Goal: Task Accomplishment & Management: Use online tool/utility

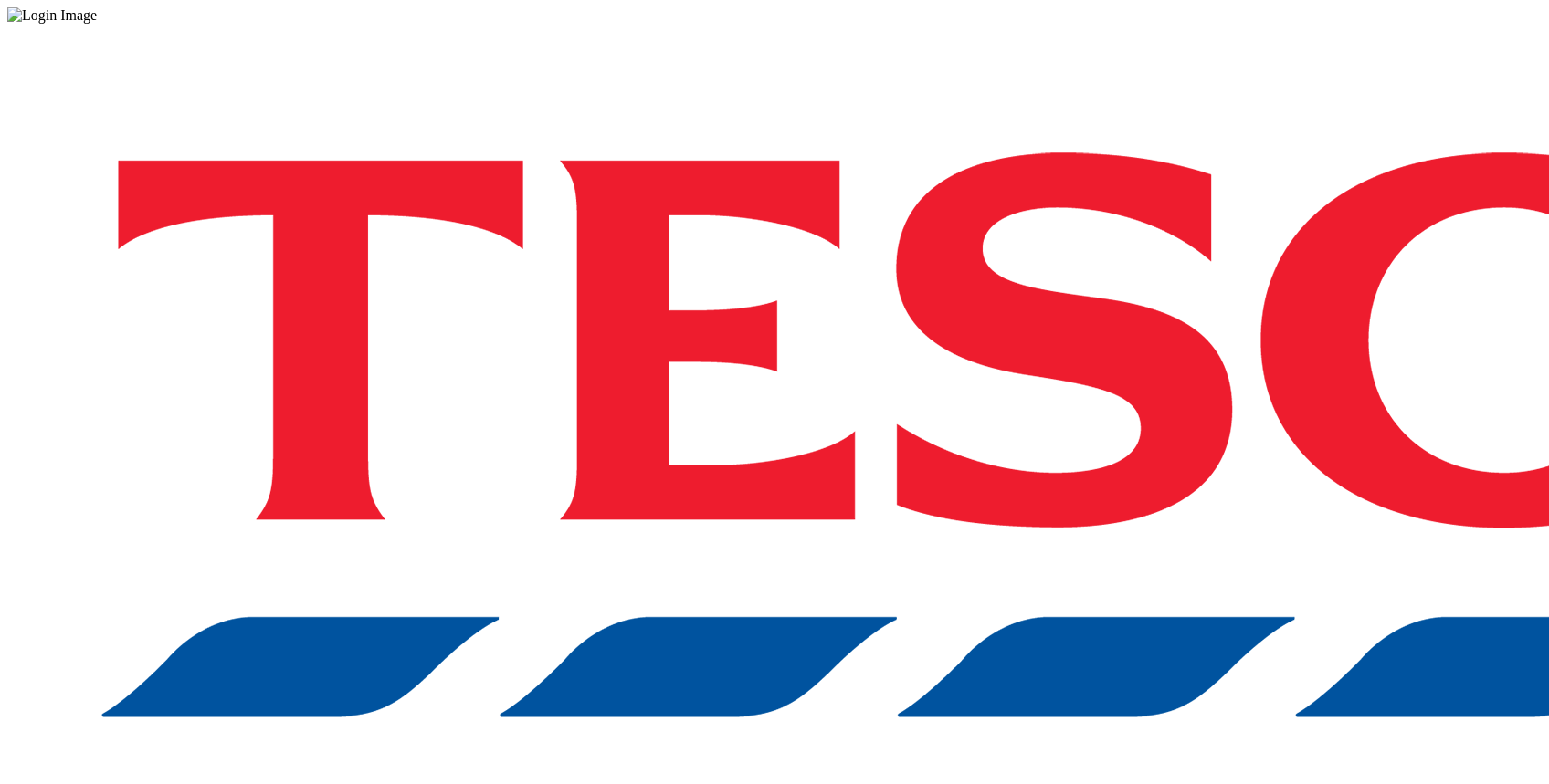
click at [1118, 487] on div "Log in to the Spectra’s dashboard using [PERSON_NAME]’s credentials. If you don…" at bounding box center [774, 477] width 1534 height 908
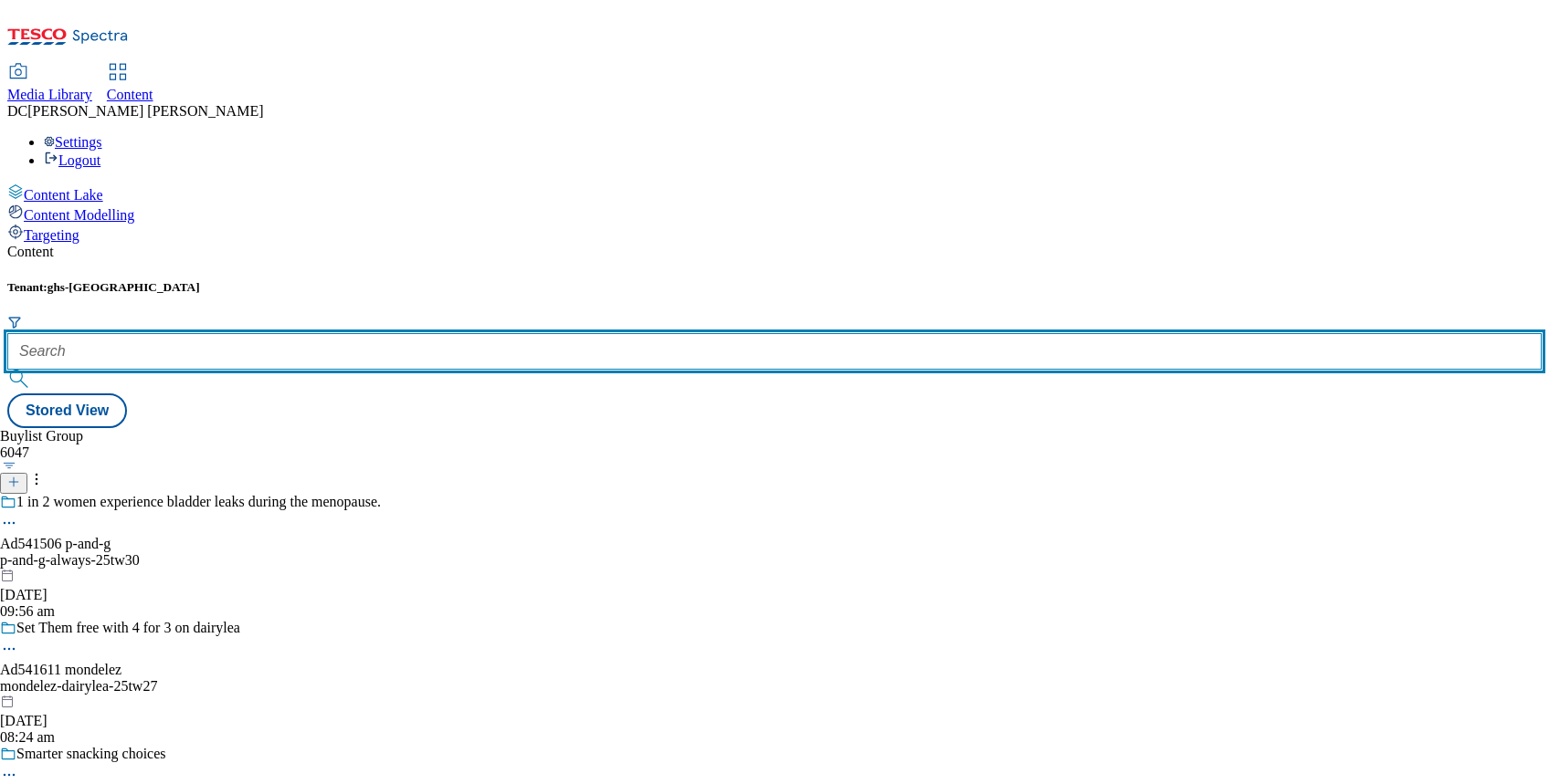
click at [420, 333] on input "text" at bounding box center [774, 352] width 1534 height 37
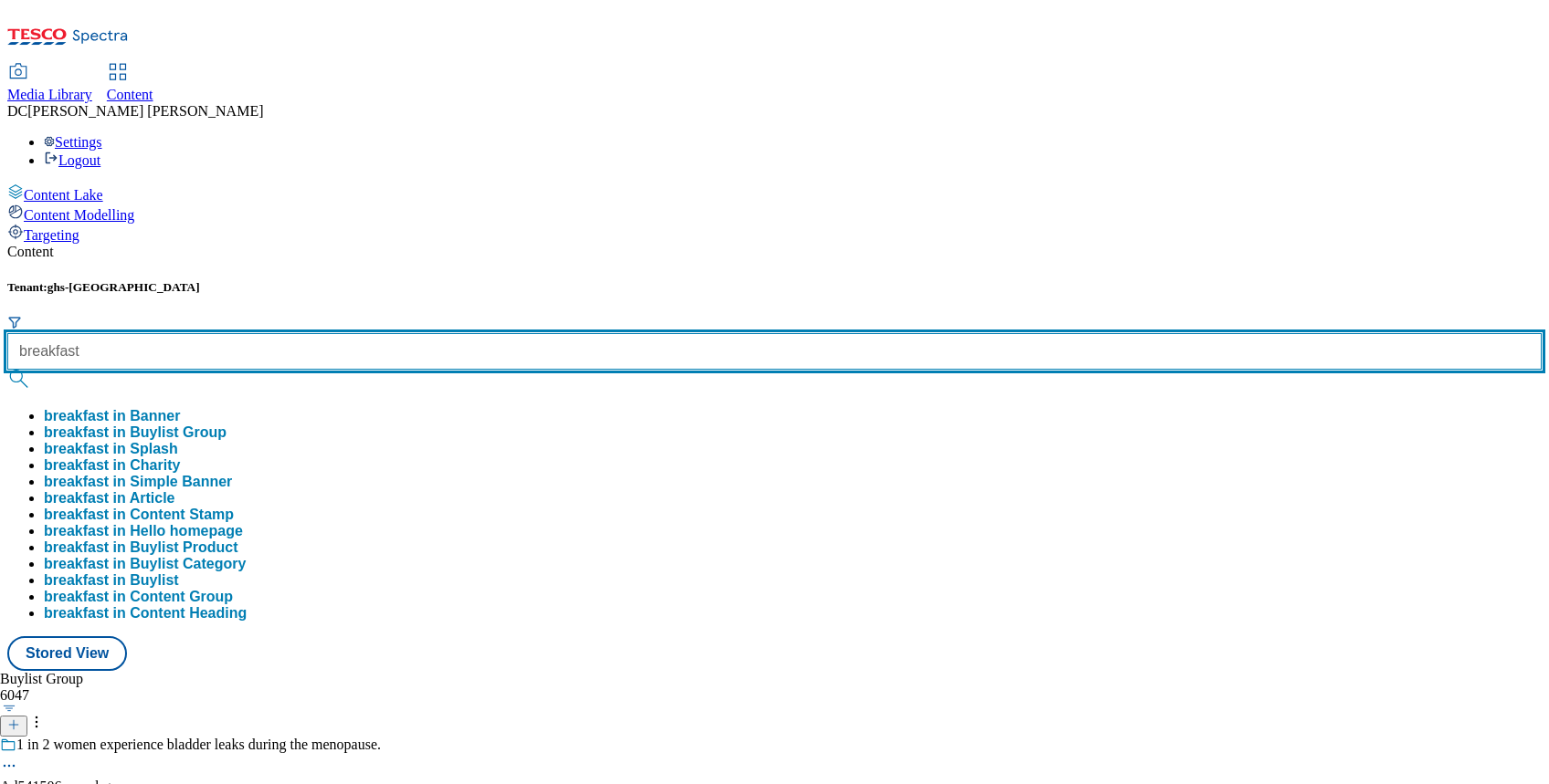
type input "breakfast"
click at [7, 370] on button "submit" at bounding box center [20, 379] width 26 height 18
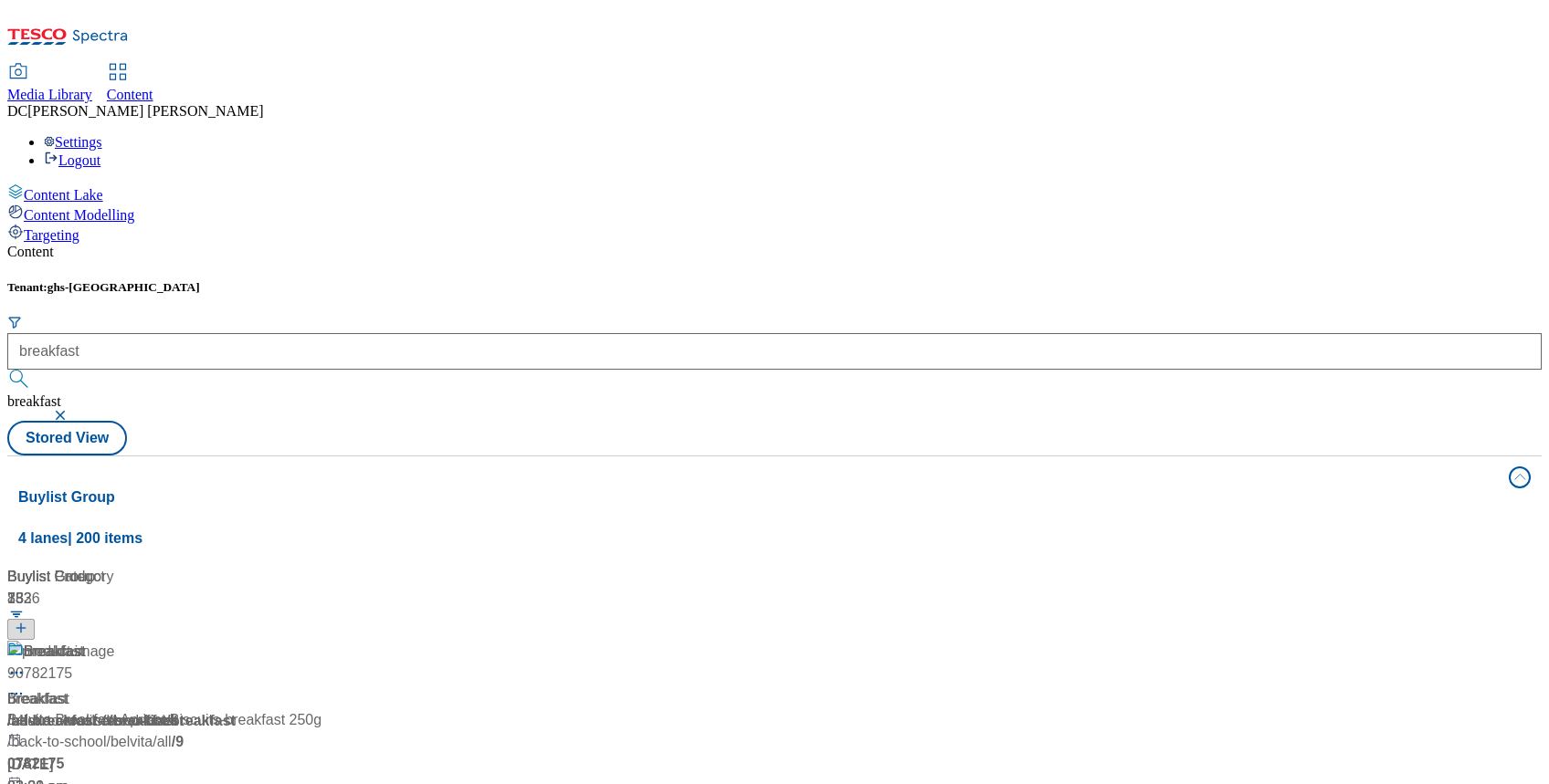
click at [840, 244] on div "Content Tenant: ghs-uk breakfast breakfast Stored View Buylist Group 4 lanes | …" at bounding box center [774, 757] width 1534 height 1027
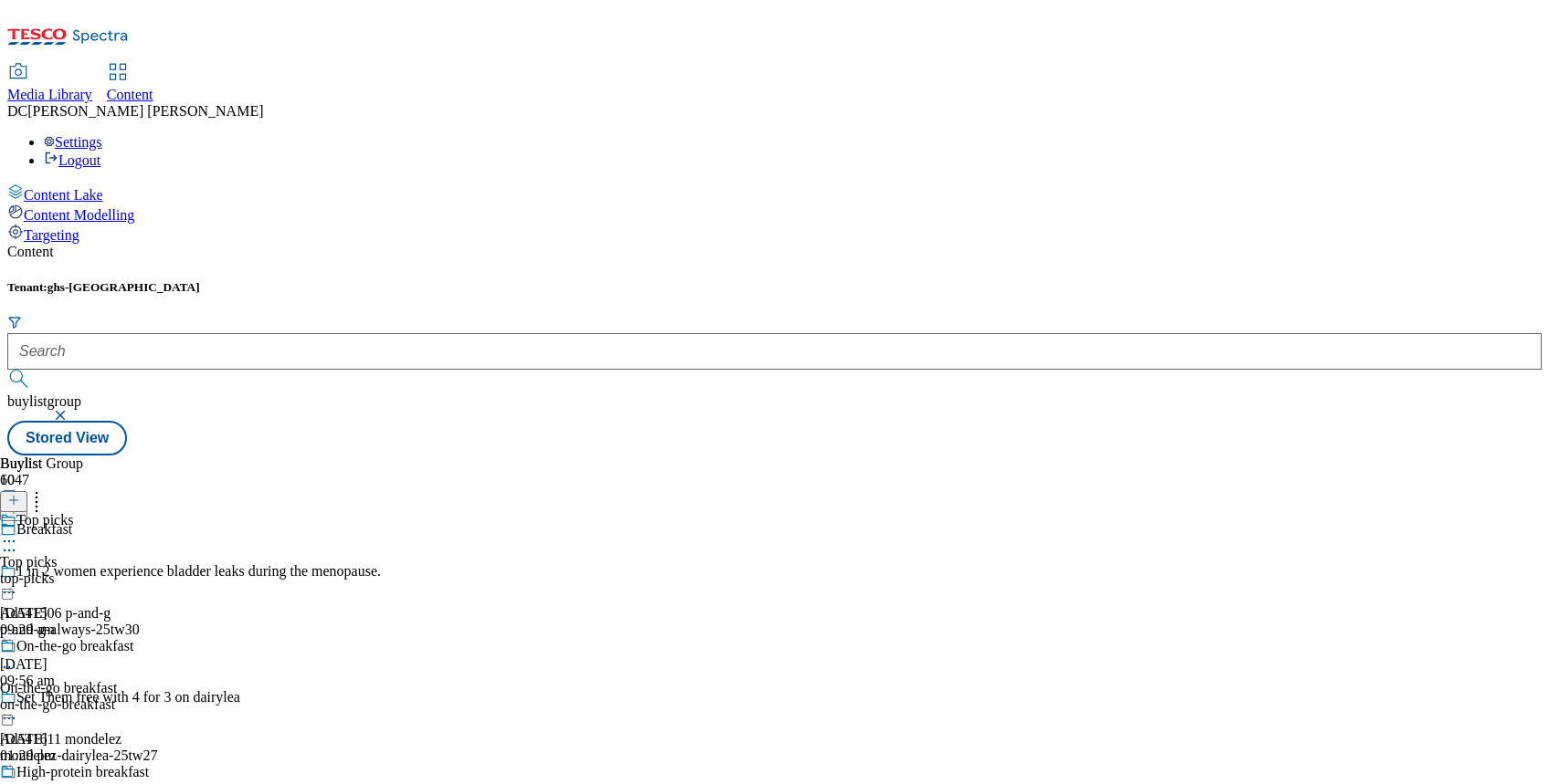
click at [57, 554] on span "Top picks" at bounding box center [28, 562] width 57 height 16
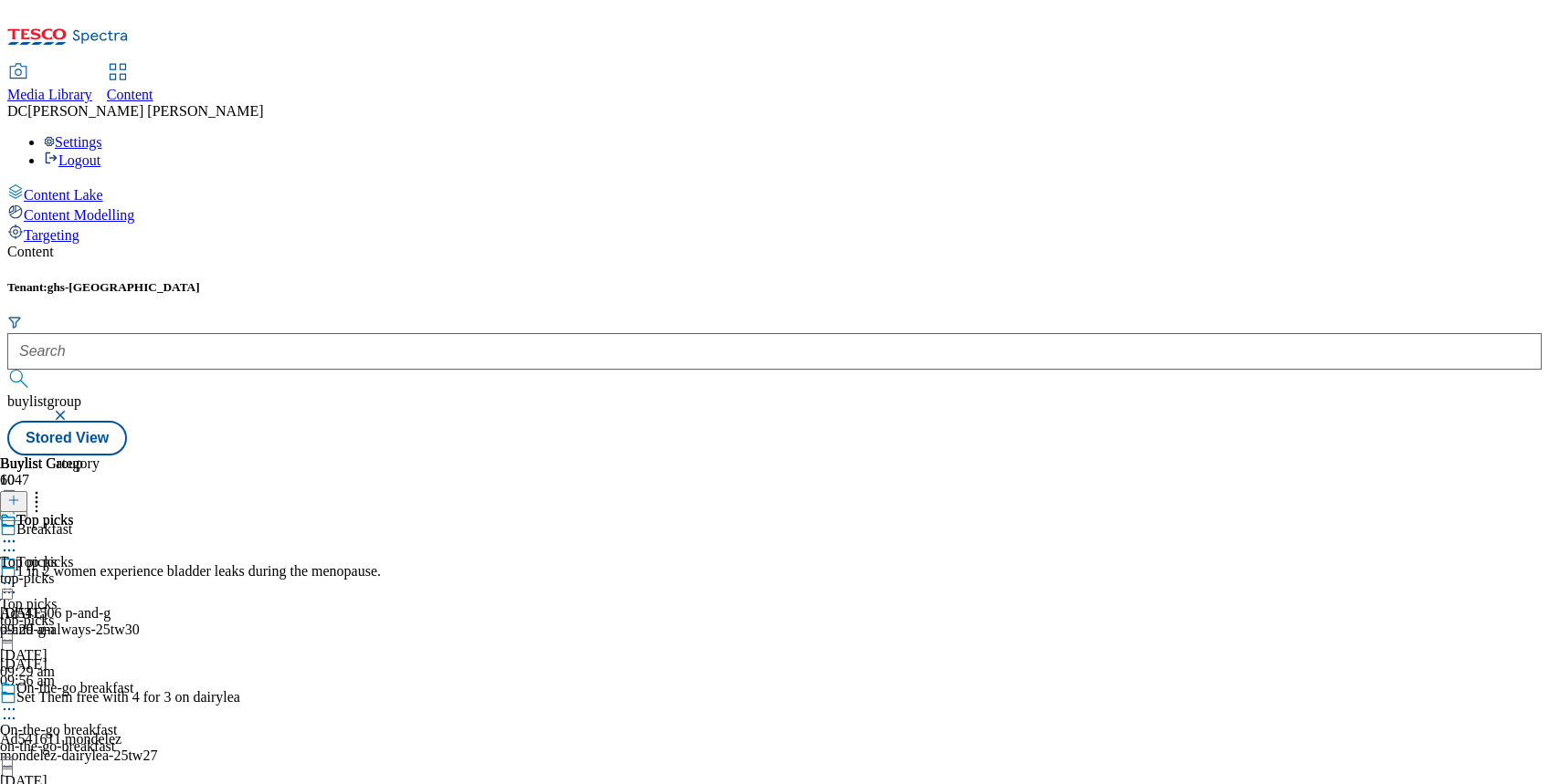
click at [100, 571] on div "top-picks" at bounding box center [49, 579] width 100 height 16
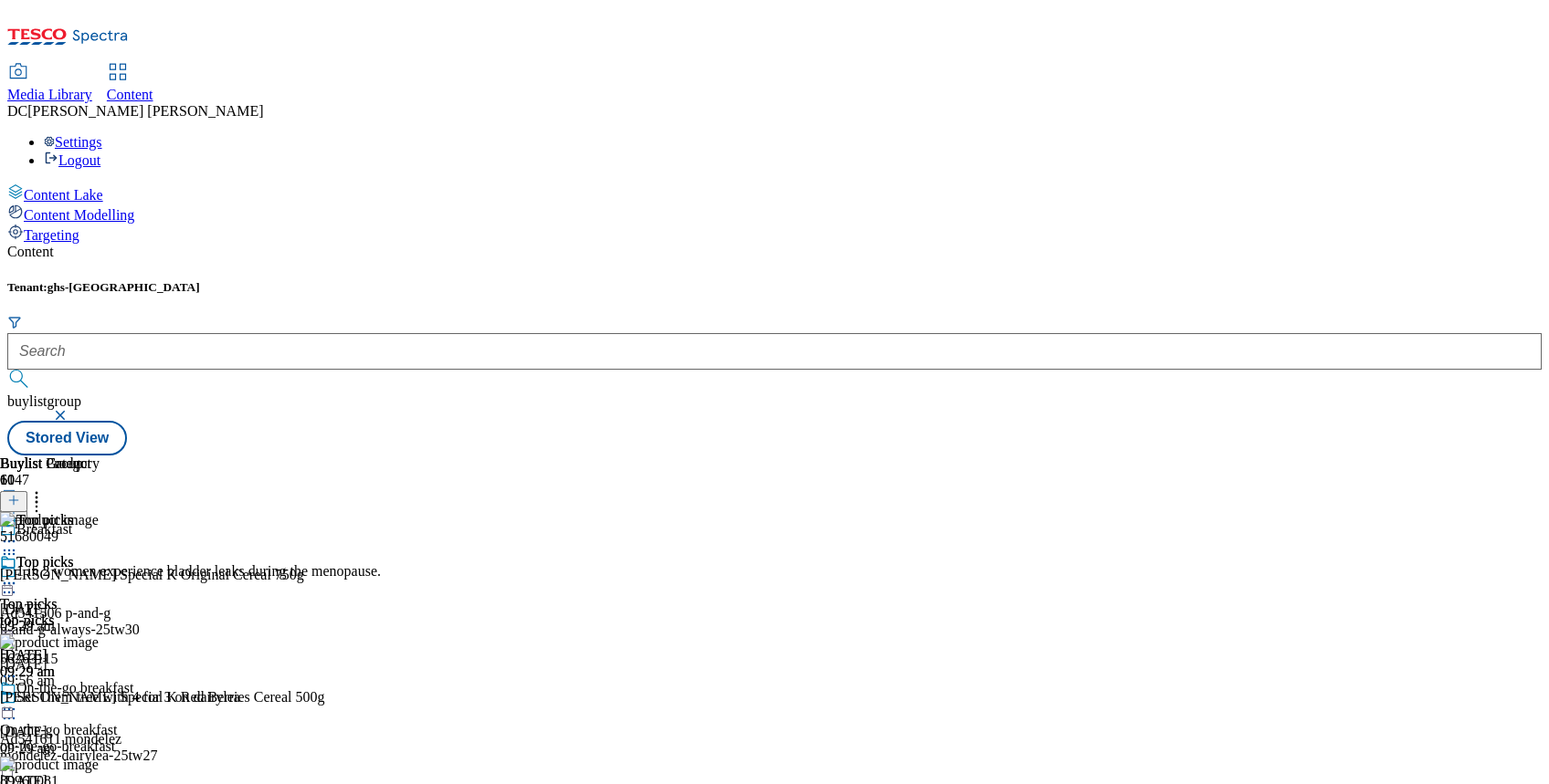
scroll to position [0, 72]
click at [18, 574] on icon at bounding box center [9, 583] width 18 height 18
click at [115, 783] on span "Un-publish" at bounding box center [86, 789] width 59 height 14
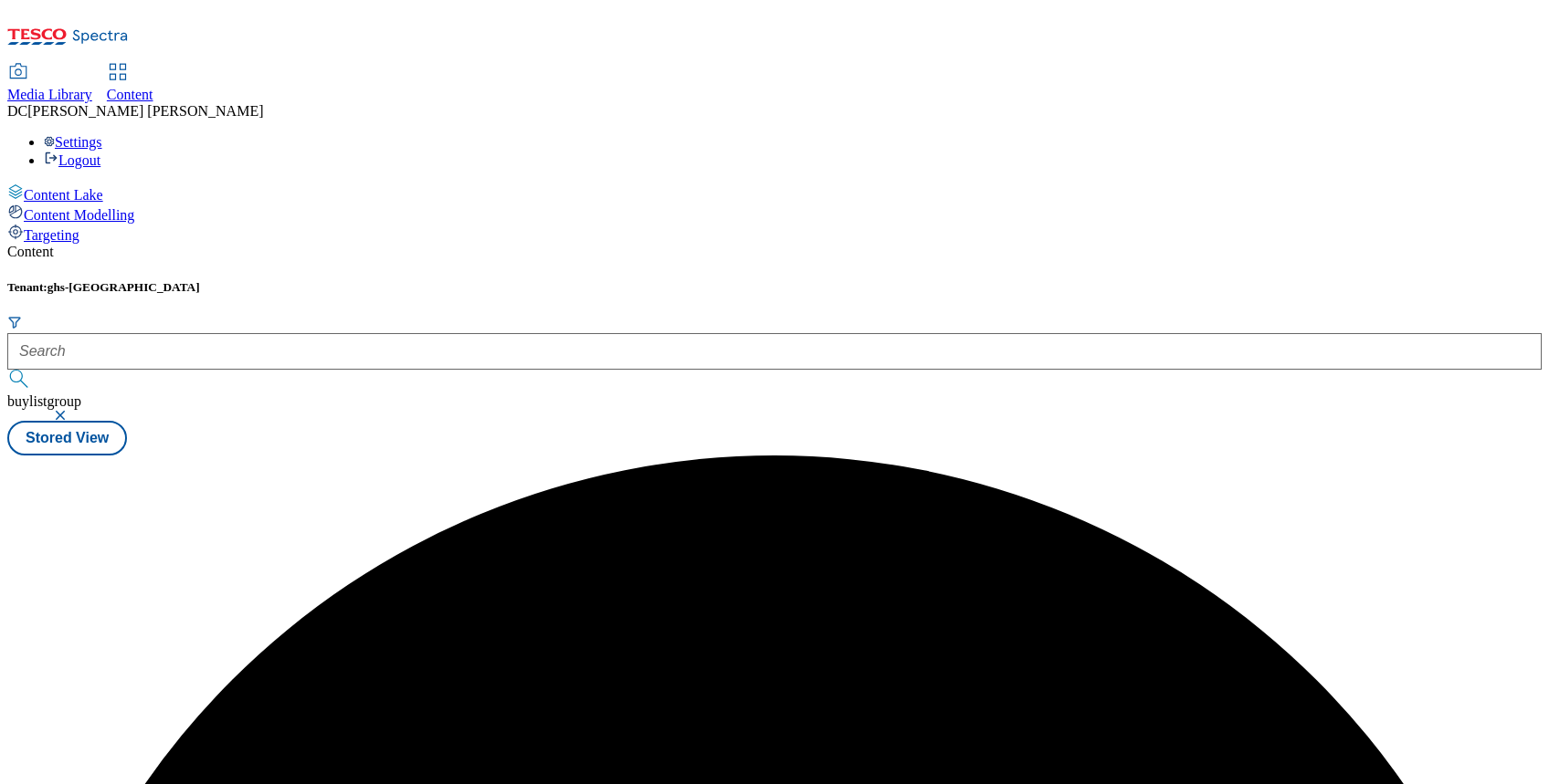
scroll to position [0, 0]
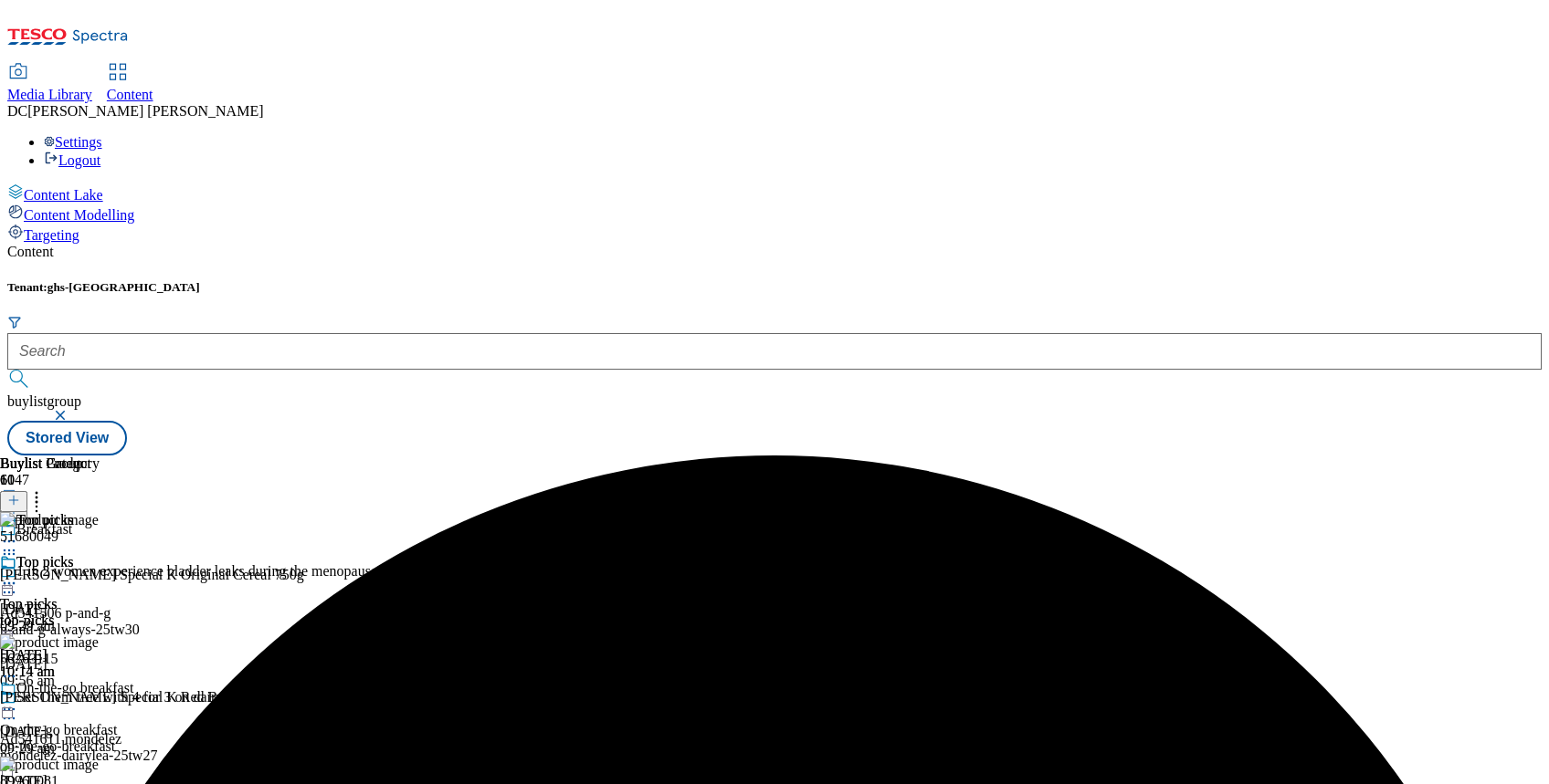
click at [18, 574] on icon at bounding box center [9, 583] width 18 height 18
click at [118, 721] on span "Un-preview" at bounding box center [87, 727] width 61 height 14
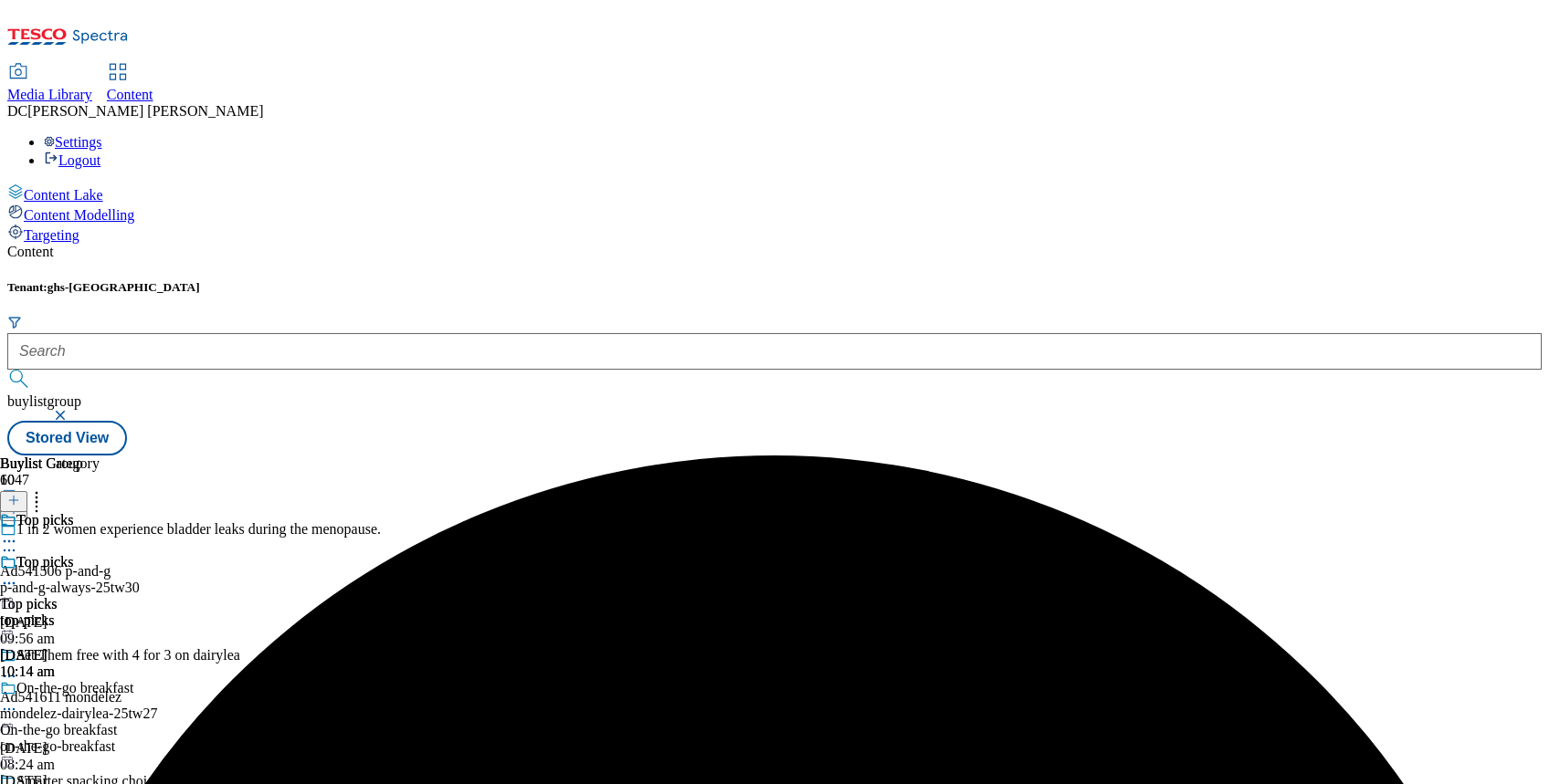
scroll to position [0, 72]
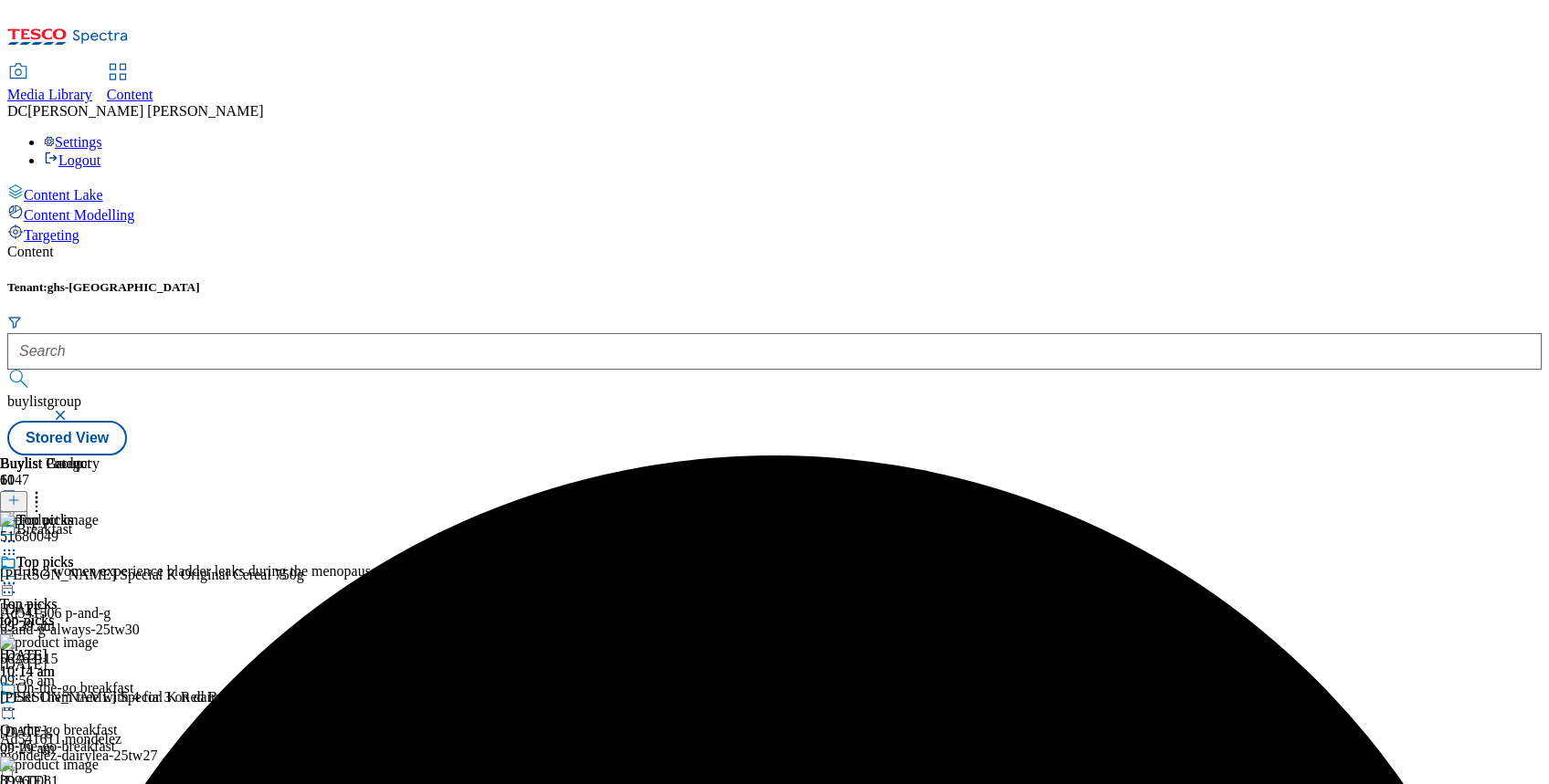
click at [20, 494] on icon at bounding box center [14, 500] width 13 height 13
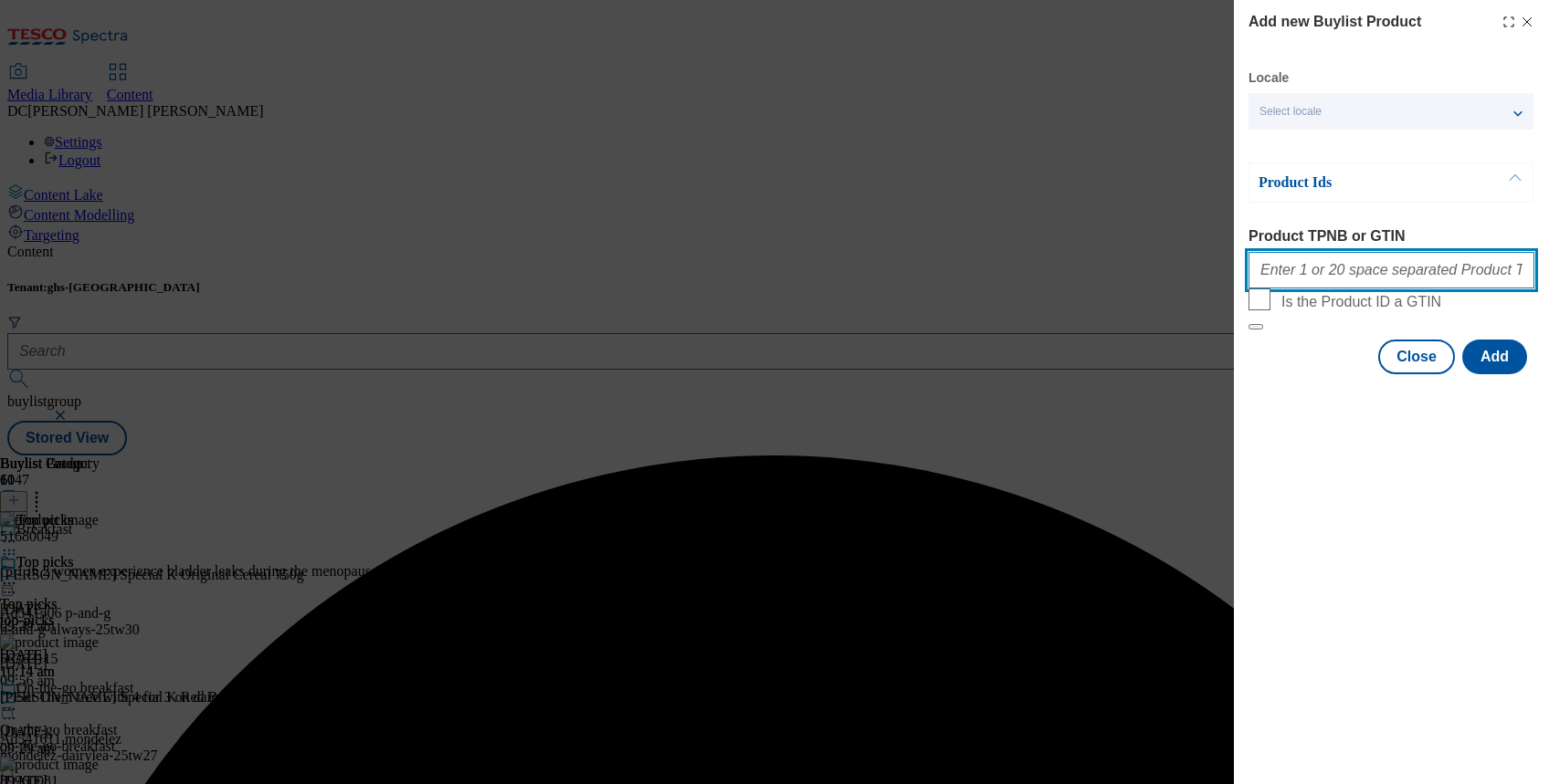
click at [1312, 281] on input "Product TPNB or GTIN" at bounding box center [1391, 270] width 286 height 37
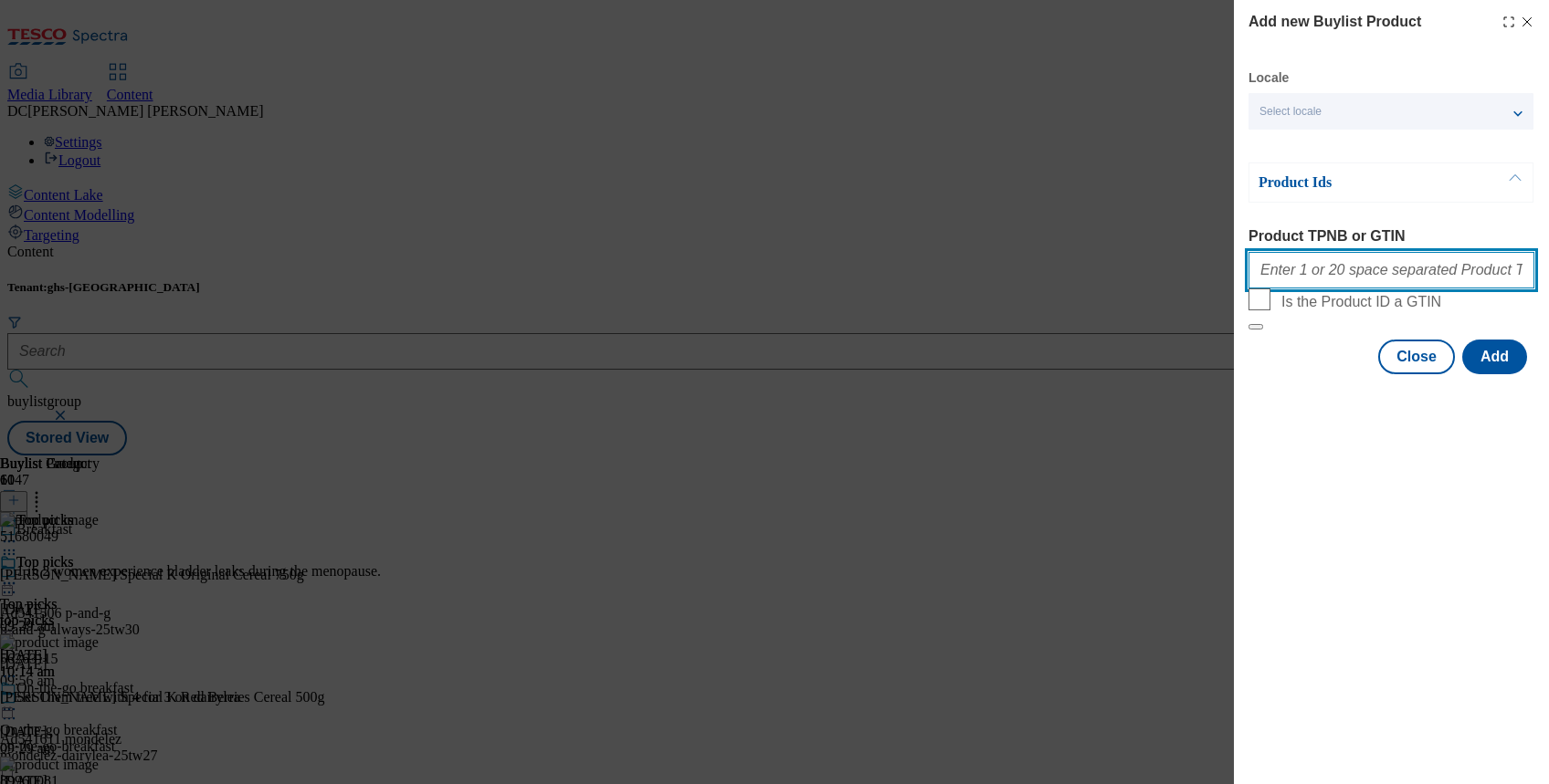
paste input "051305766"
paste input "051305789"
type input "051305766 051305789"
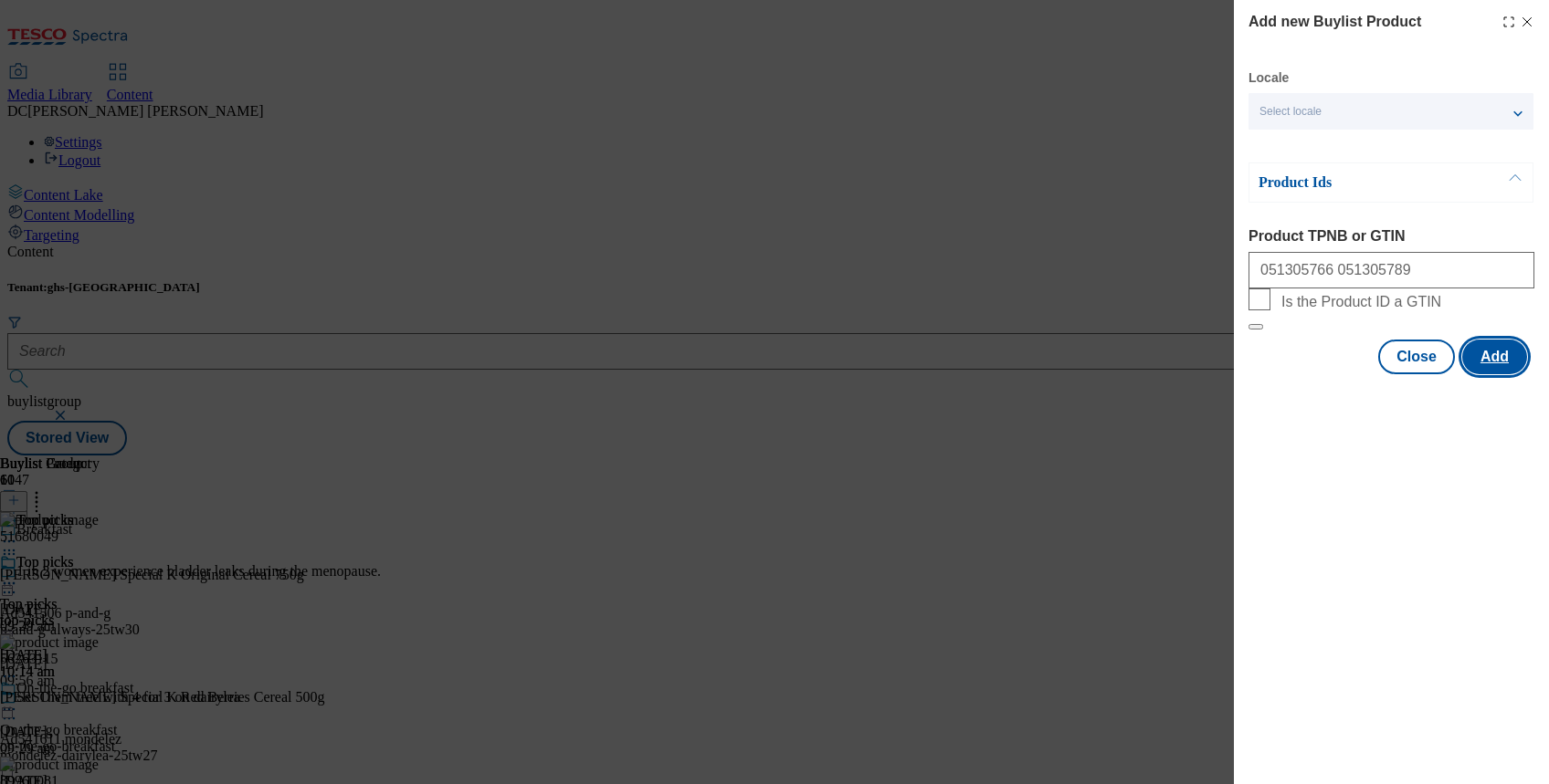
click at [1498, 375] on button "Add" at bounding box center [1494, 357] width 65 height 35
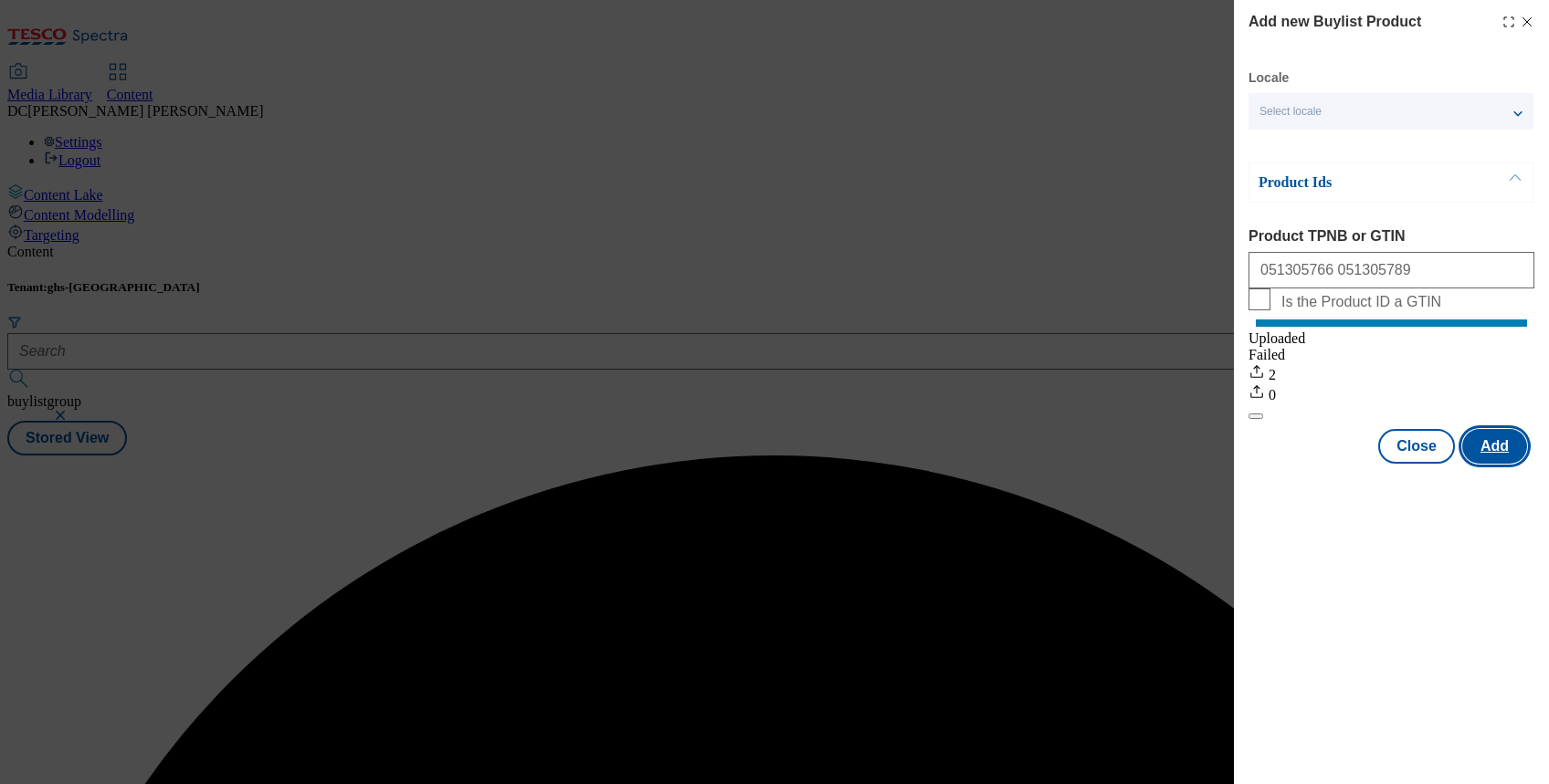
scroll to position [0, 0]
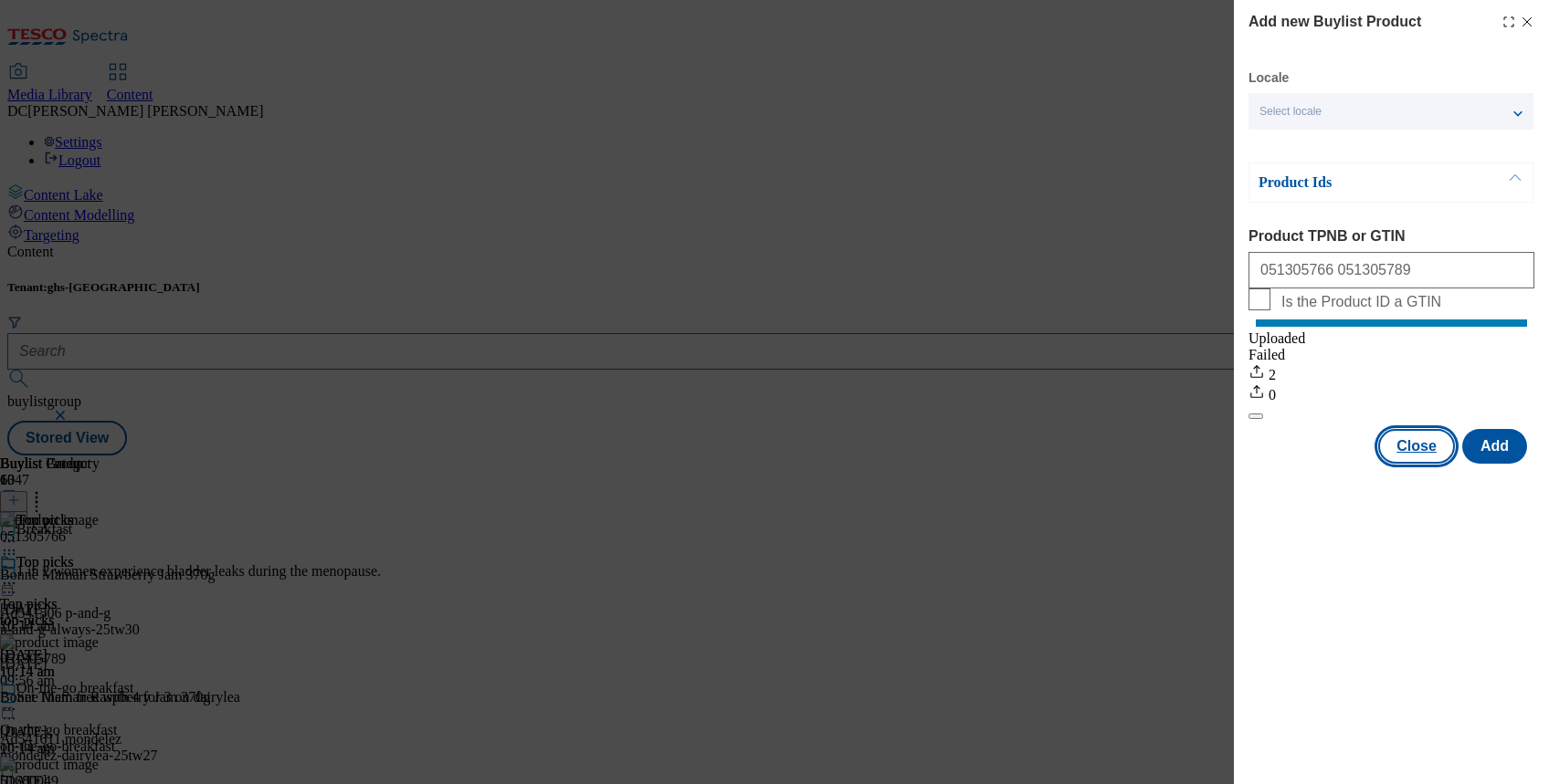
click at [1413, 463] on button "Close" at bounding box center [1416, 447] width 77 height 35
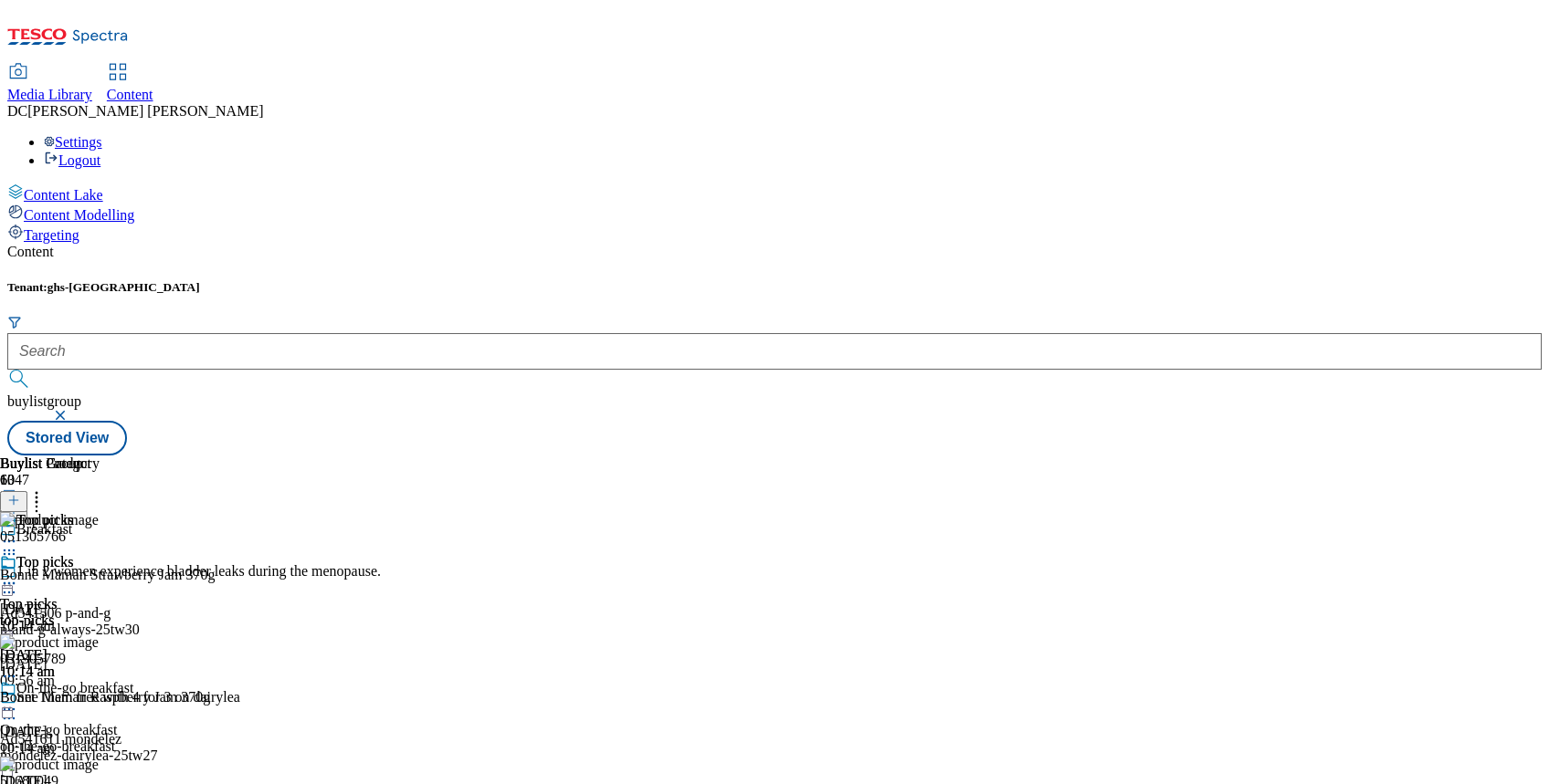
click at [18, 574] on icon at bounding box center [9, 583] width 18 height 18
click at [100, 700] on span "Preview" at bounding box center [78, 706] width 43 height 14
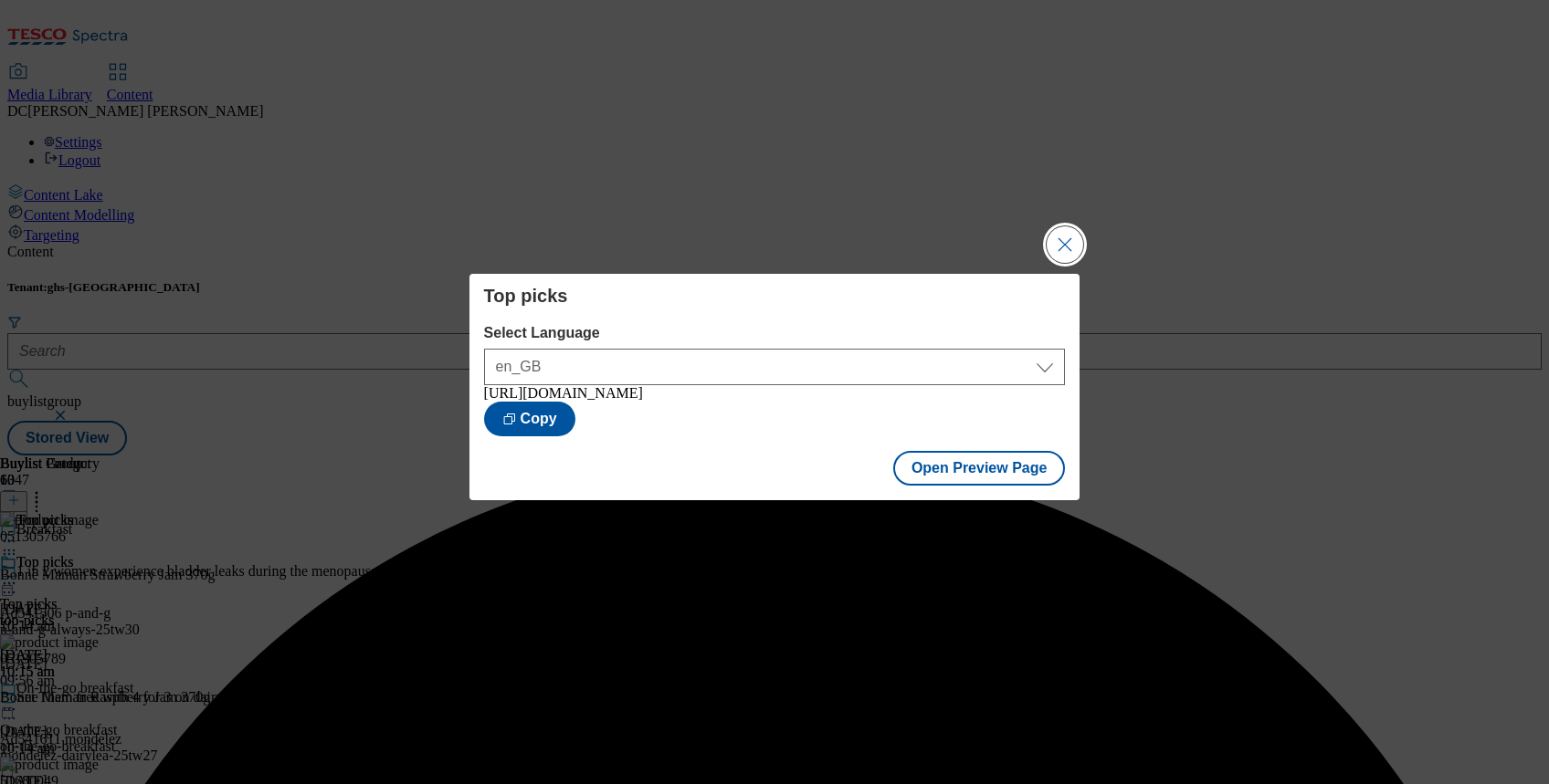
click at [1066, 235] on button "Close Modal" at bounding box center [1065, 245] width 37 height 37
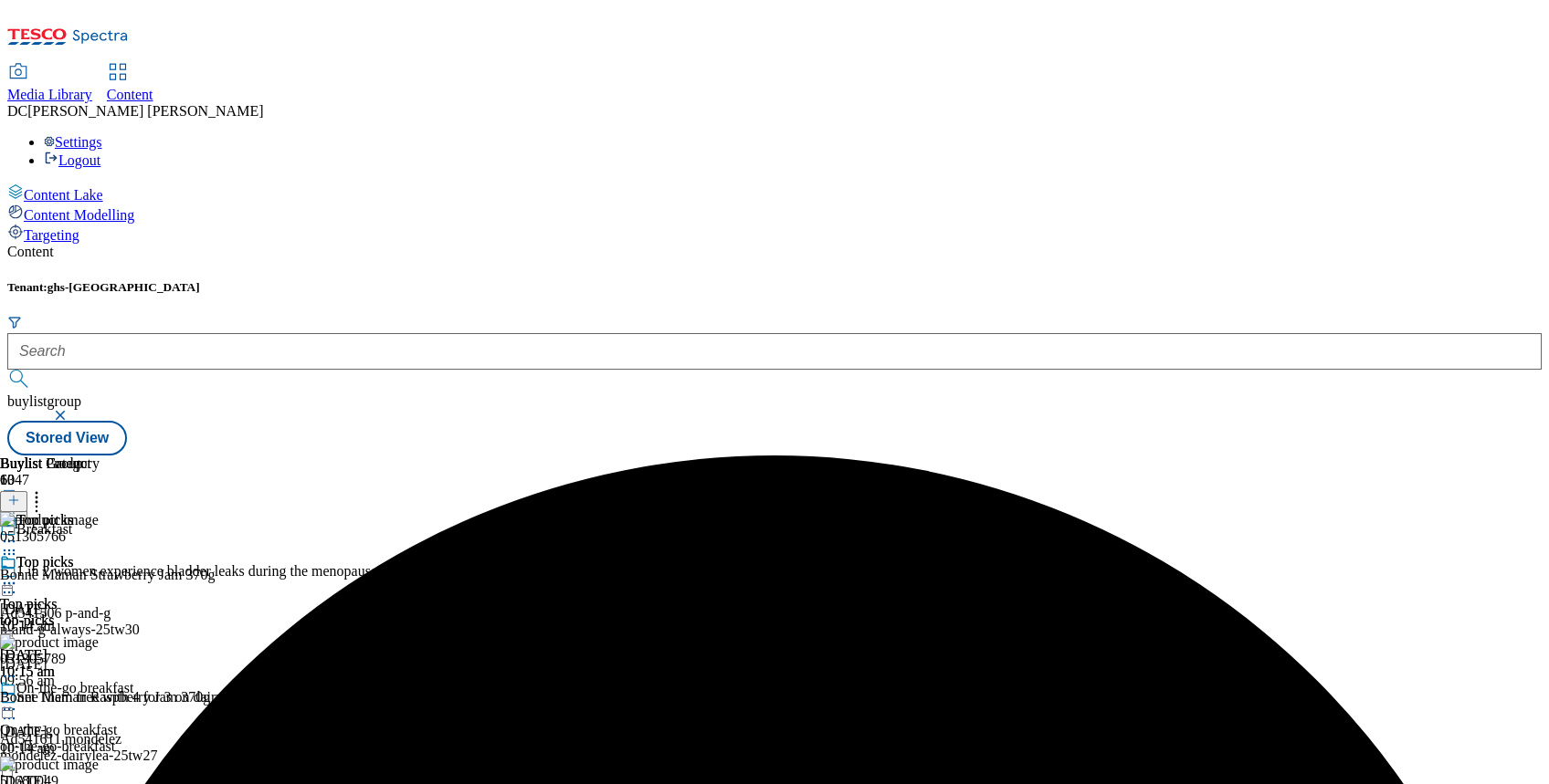
click at [100, 554] on div "Top picks Top picks top-picks 27 Aug 2025 10:15 am" at bounding box center [49, 617] width 100 height 126
click at [18, 574] on icon at bounding box center [9, 583] width 18 height 18
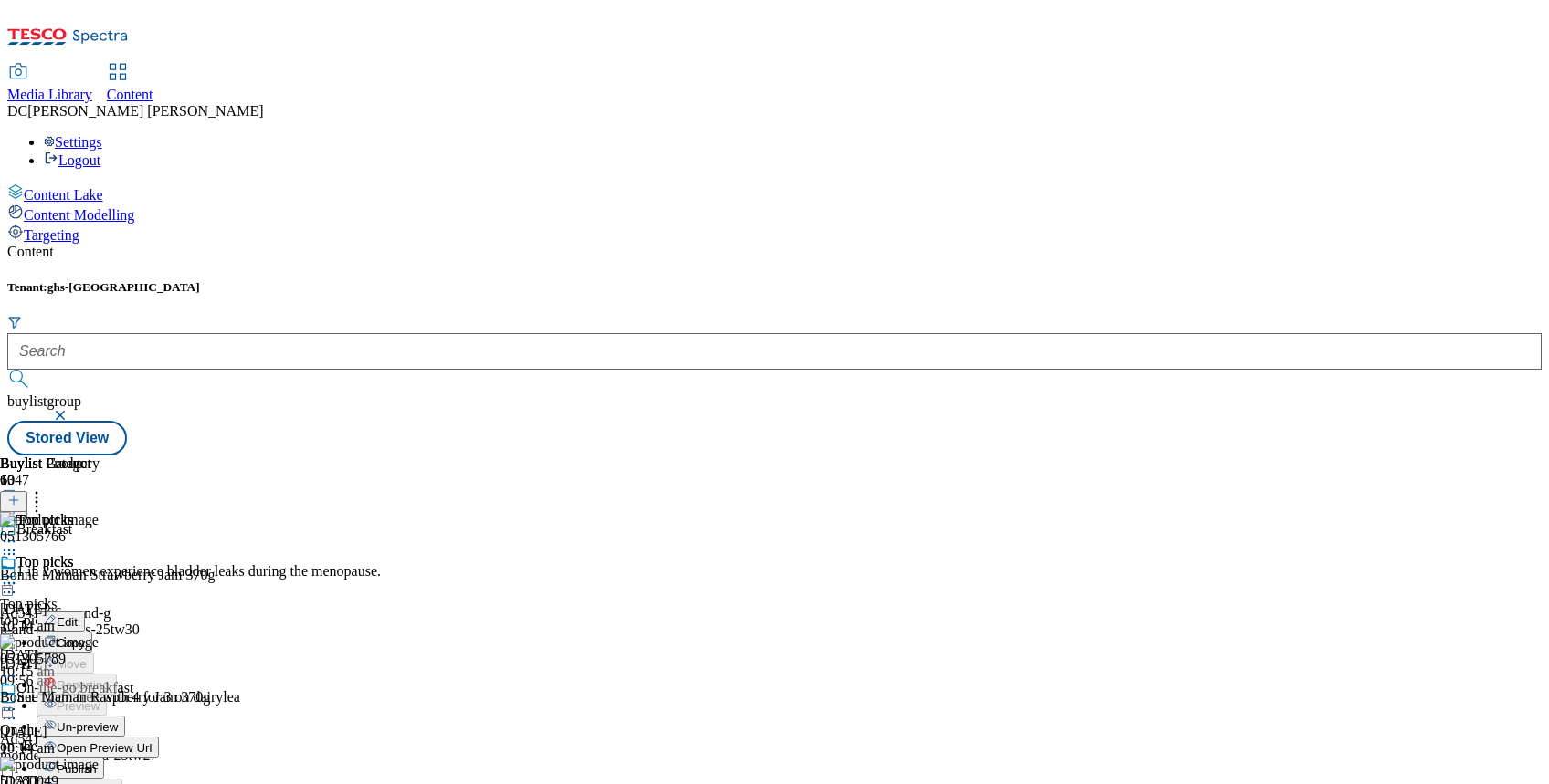
click at [104, 758] on button "Publish" at bounding box center [71, 768] width 68 height 21
